Goal: Information Seeking & Learning: Learn about a topic

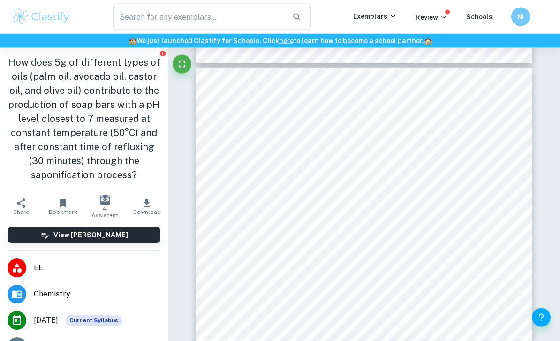
scroll to position [1813, 0]
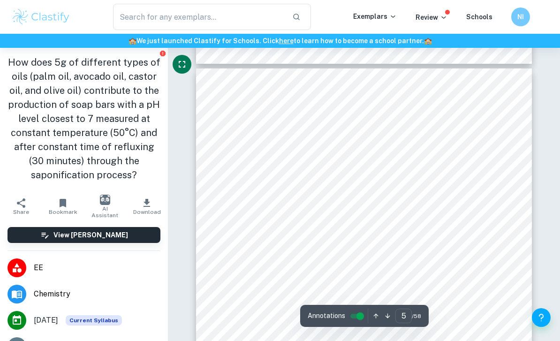
click at [176, 66] on icon "Fullscreen" at bounding box center [181, 64] width 11 height 11
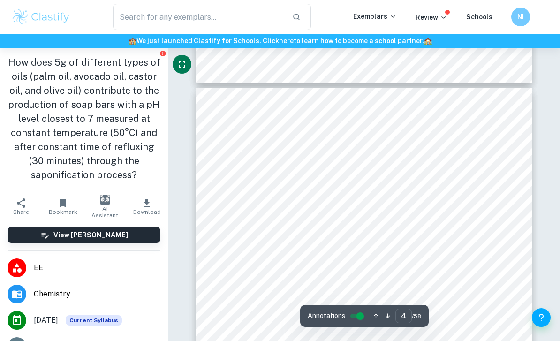
click at [178, 66] on icon "Fullscreen" at bounding box center [181, 64] width 11 height 11
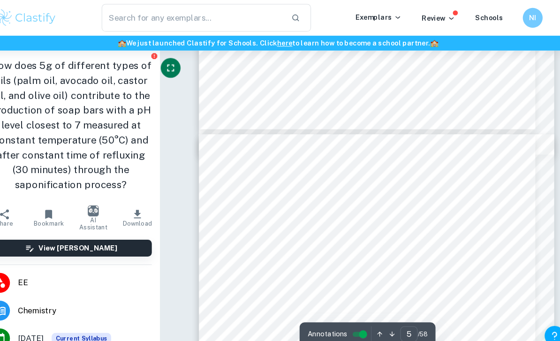
scroll to position [1658, 0]
click at [169, 61] on button "Fullscreen" at bounding box center [178, 64] width 19 height 19
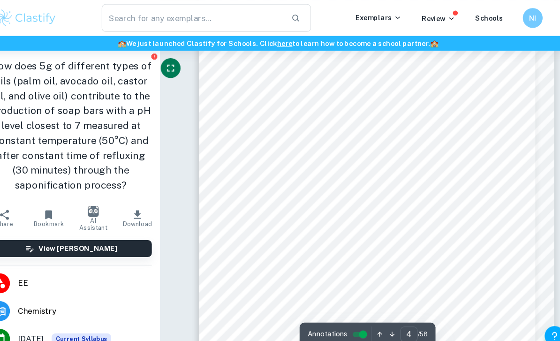
scroll to position [1387, 0]
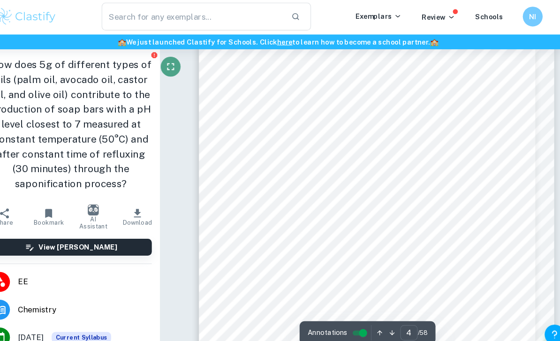
click at [173, 59] on icon "Fullscreen" at bounding box center [178, 64] width 11 height 11
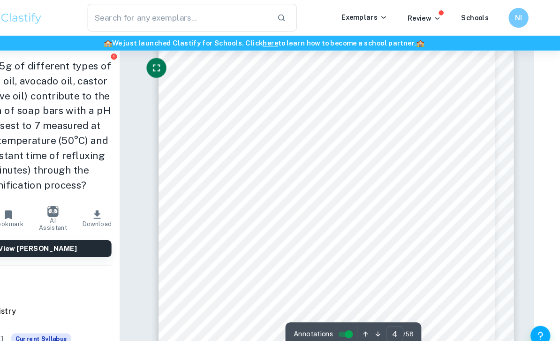
scroll to position [1436, 53]
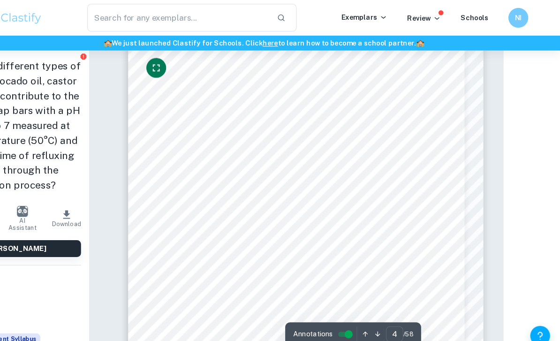
click at [173, 66] on icon "Fullscreen" at bounding box center [178, 64] width 11 height 11
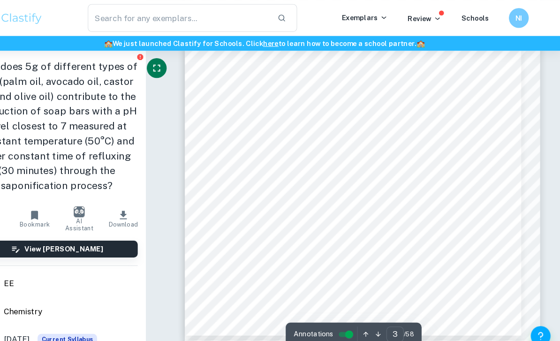
scroll to position [1046, 0]
click at [175, 61] on icon "Fullscreen" at bounding box center [178, 64] width 7 height 7
click at [169, 64] on button "Fullscreen" at bounding box center [178, 64] width 19 height 19
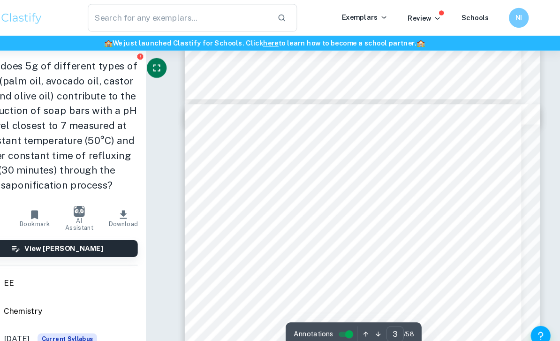
scroll to position [1187, 30]
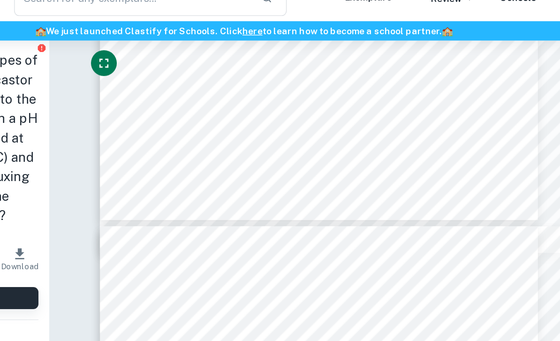
click at [173, 59] on icon "Fullscreen" at bounding box center [178, 64] width 11 height 11
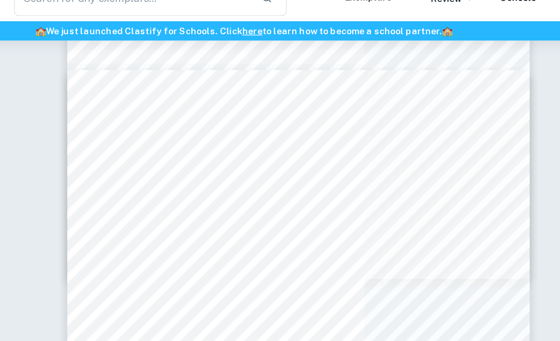
scroll to position [1187, 21]
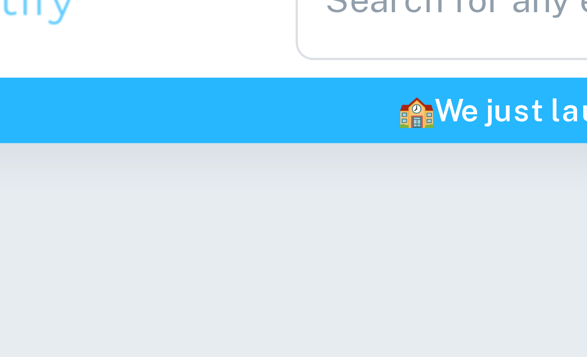
scroll to position [977, 0]
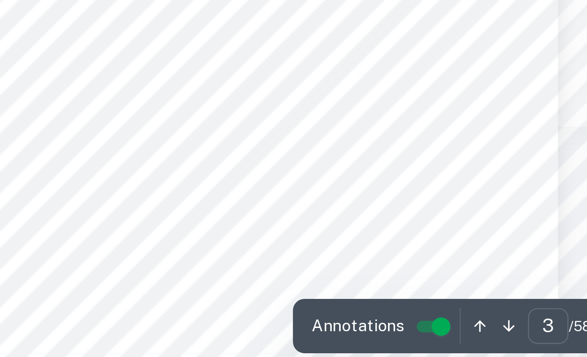
scroll to position [599, 0]
